Goal: Task Accomplishment & Management: Manage account settings

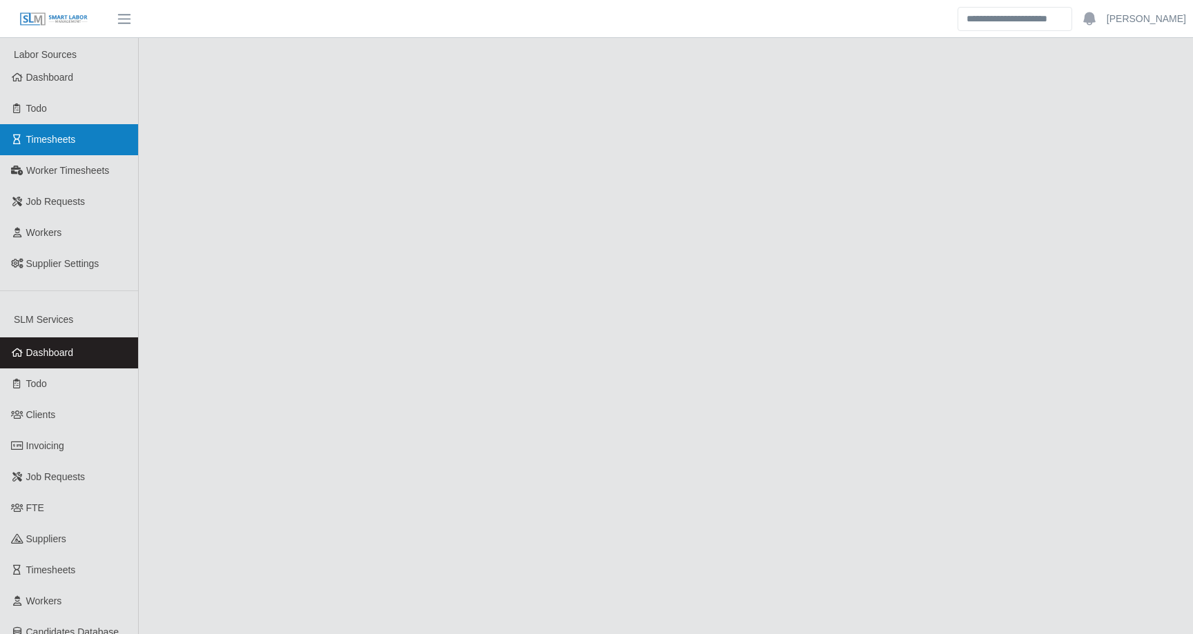
scroll to position [447, 0]
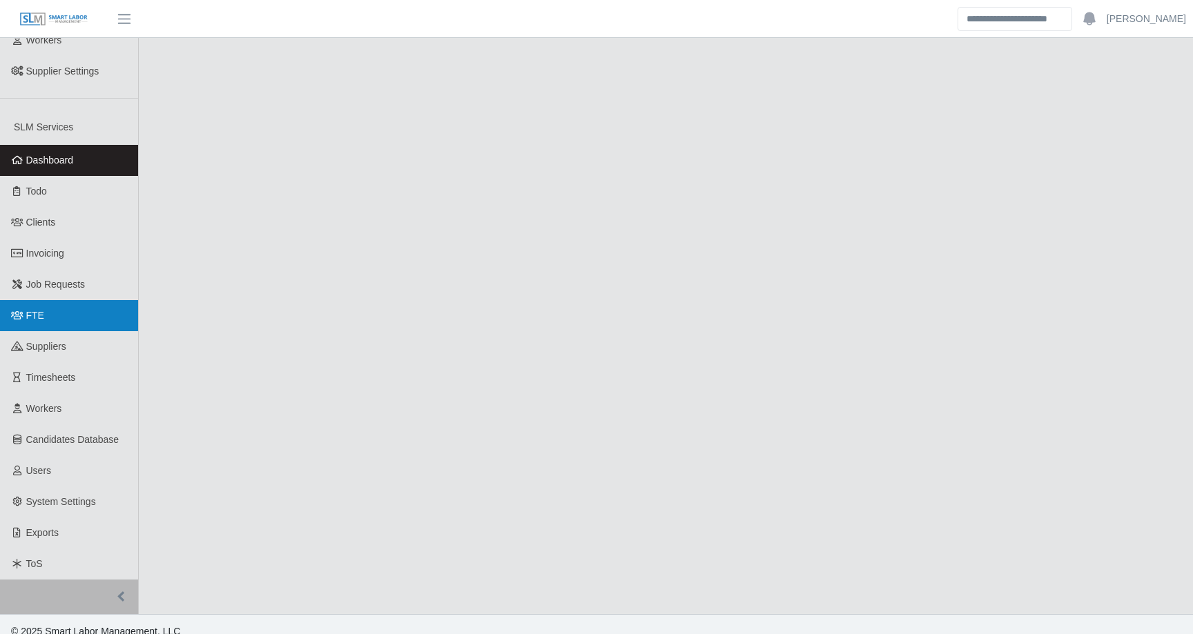
click at [50, 300] on link "FTE" at bounding box center [69, 315] width 138 height 31
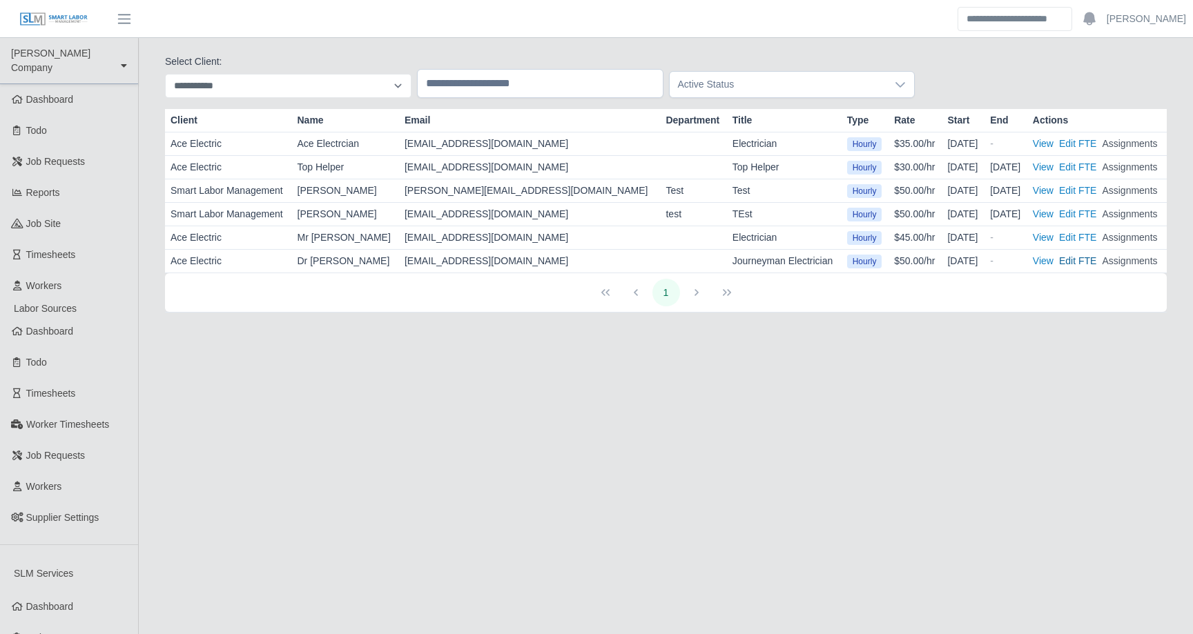
click at [1070, 259] on button "Edit FTE" at bounding box center [1077, 261] width 37 height 14
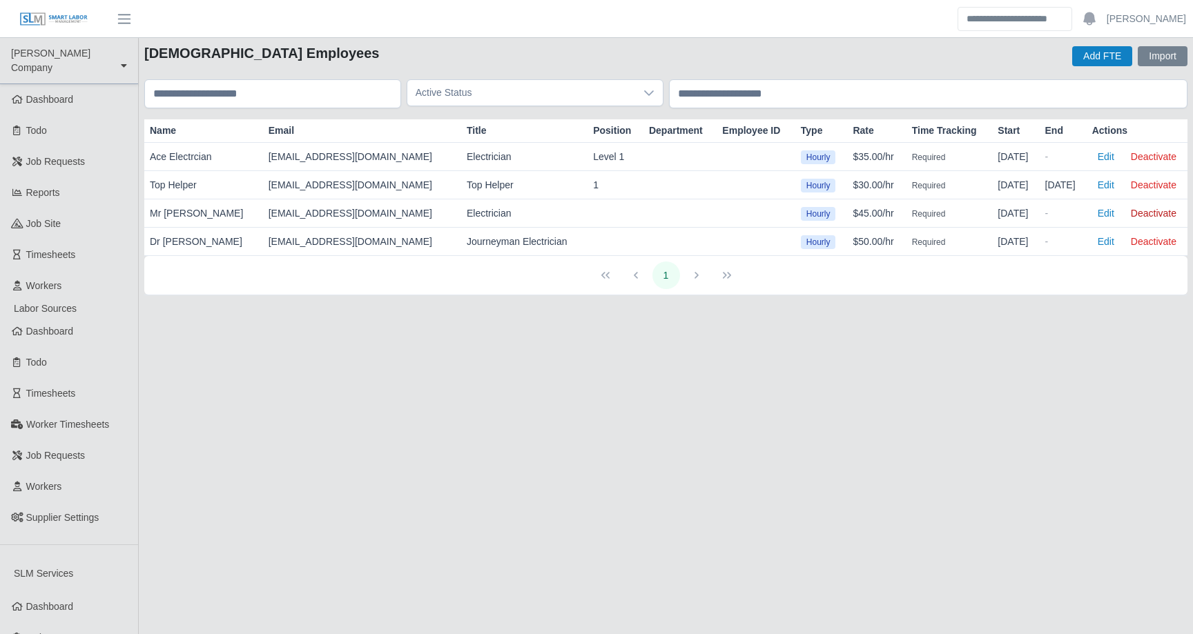
click at [1154, 210] on button "Deactivate" at bounding box center [1153, 213] width 57 height 19
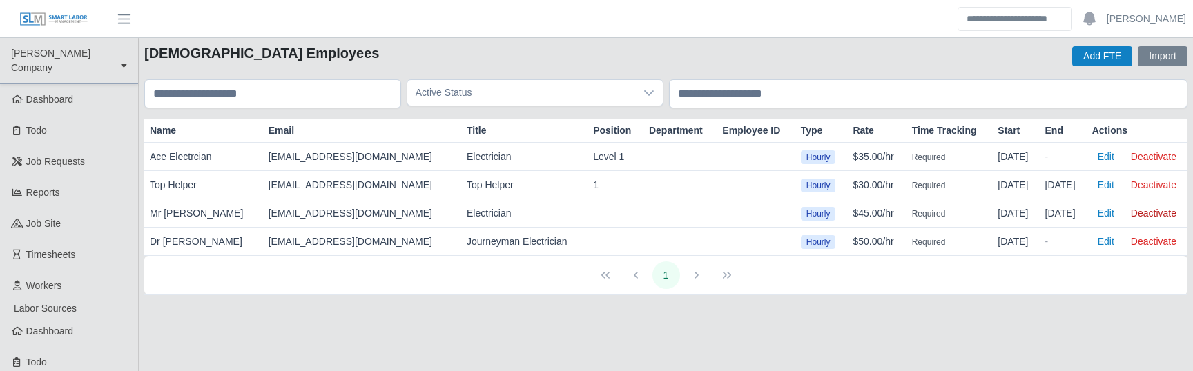
click at [1146, 211] on button "Deactivate" at bounding box center [1153, 213] width 57 height 19
